Goal: Transaction & Acquisition: Book appointment/travel/reservation

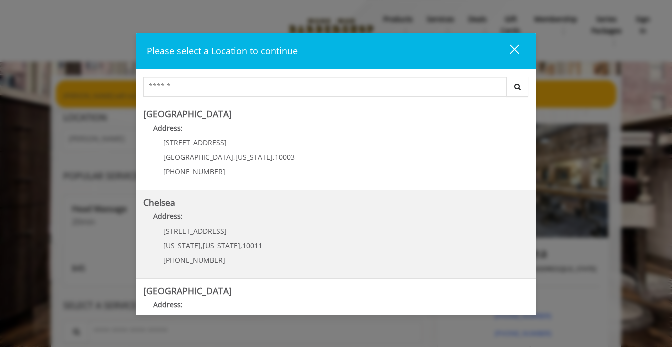
click at [290, 230] on link "Chelsea Address: 169/170 W 23rd St New York , New York , 10011 (917) 639-3902" at bounding box center [335, 234] width 385 height 73
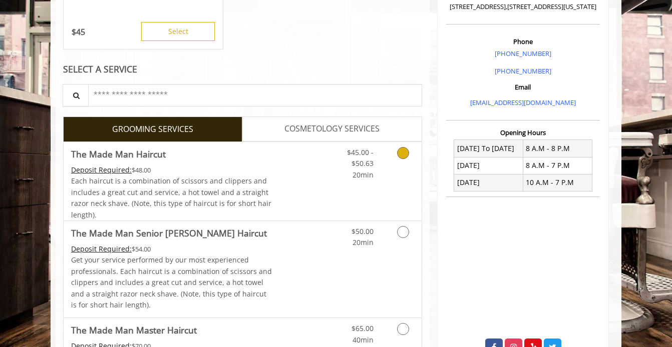
scroll to position [264, 0]
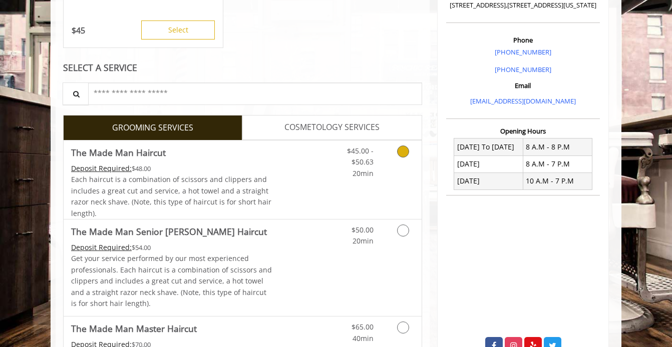
click at [402, 149] on icon "Grooming services" at bounding box center [403, 152] width 12 height 12
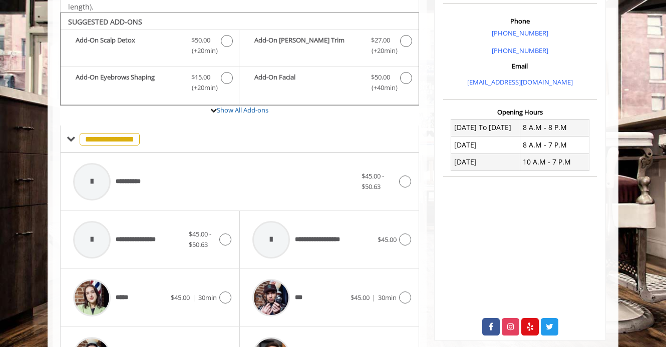
scroll to position [296, 0]
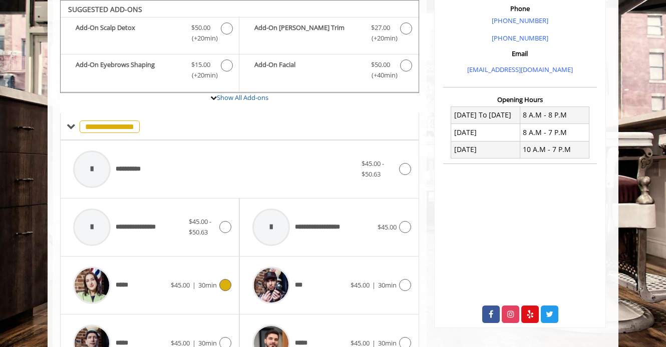
click at [225, 284] on icon at bounding box center [225, 285] width 12 height 12
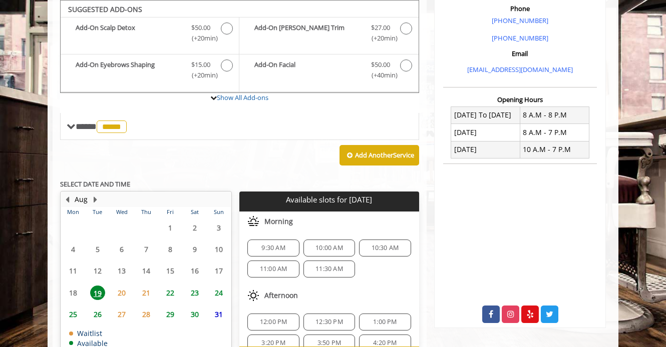
click at [170, 291] on span "22" at bounding box center [170, 293] width 15 height 15
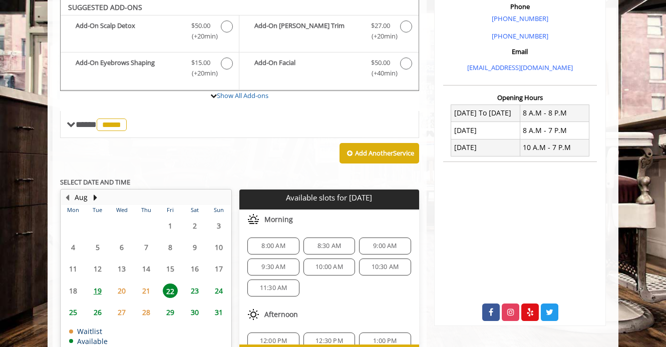
scroll to position [296, 0]
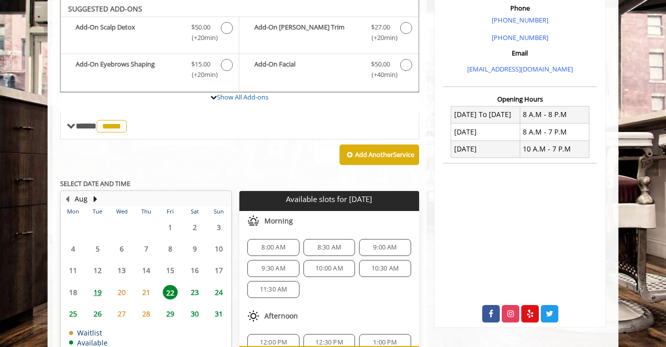
click at [274, 244] on span "8:00 AM" at bounding box center [273, 248] width 24 height 8
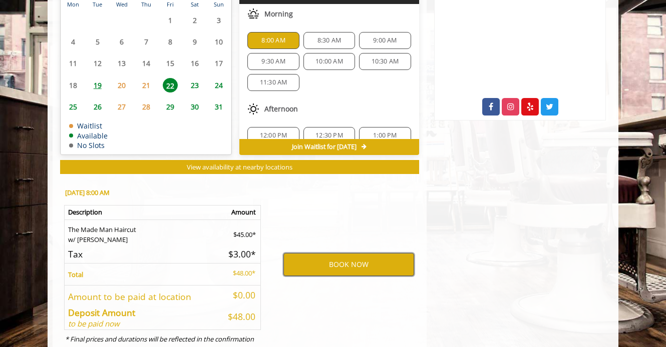
scroll to position [497, 0]
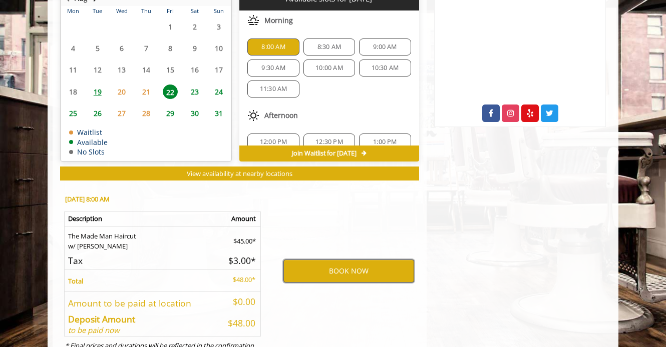
click at [351, 274] on button "BOOK NOW" at bounding box center [348, 271] width 131 height 23
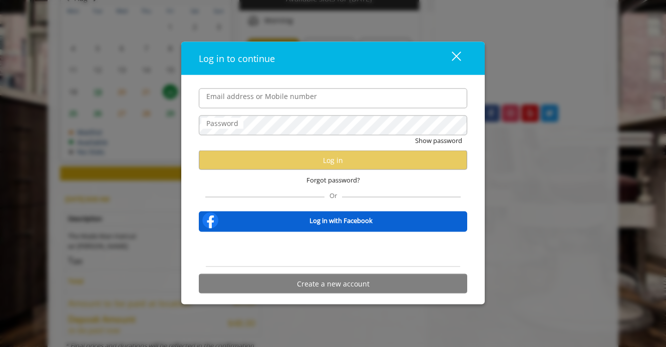
type input "**********"
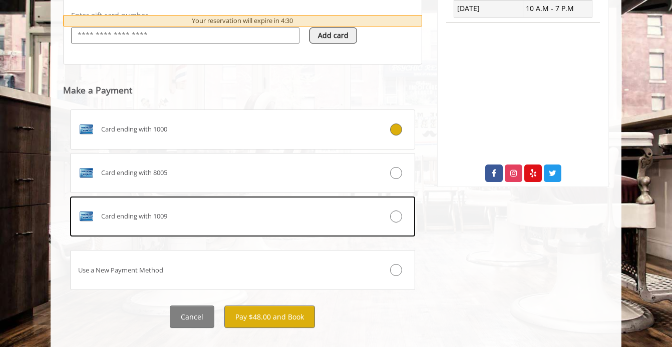
scroll to position [441, 0]
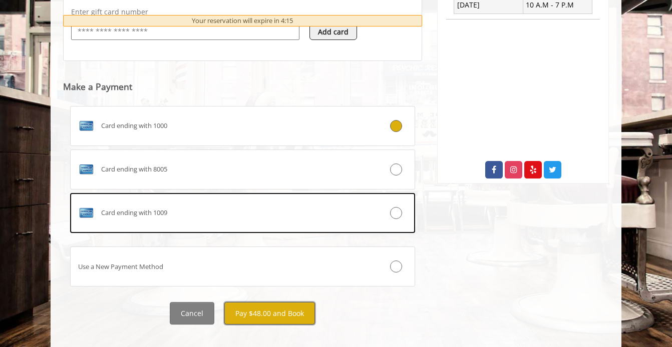
click at [271, 310] on button "Pay $48.00 and Book" at bounding box center [269, 313] width 91 height 23
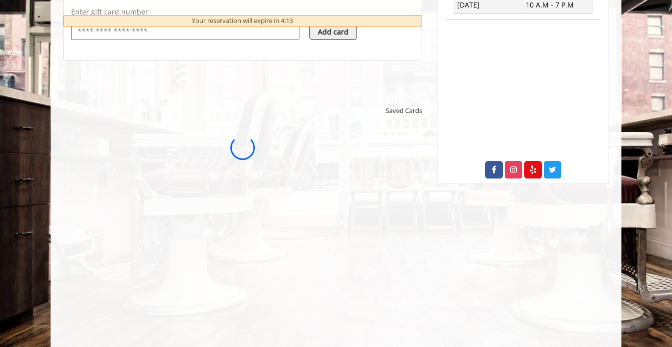
scroll to position [0, 0]
